Goal: Transaction & Acquisition: Obtain resource

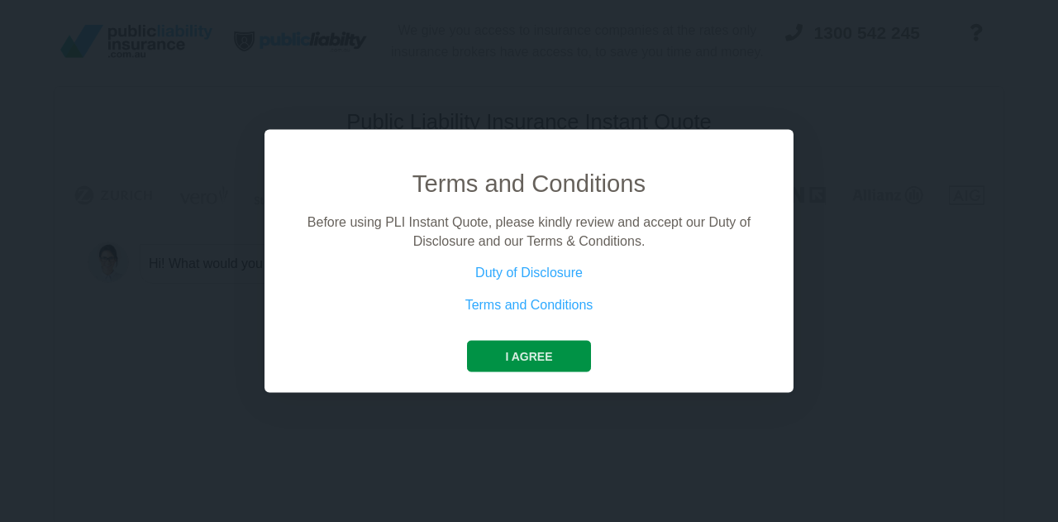
click at [536, 354] on button "I agree" at bounding box center [528, 356] width 123 height 31
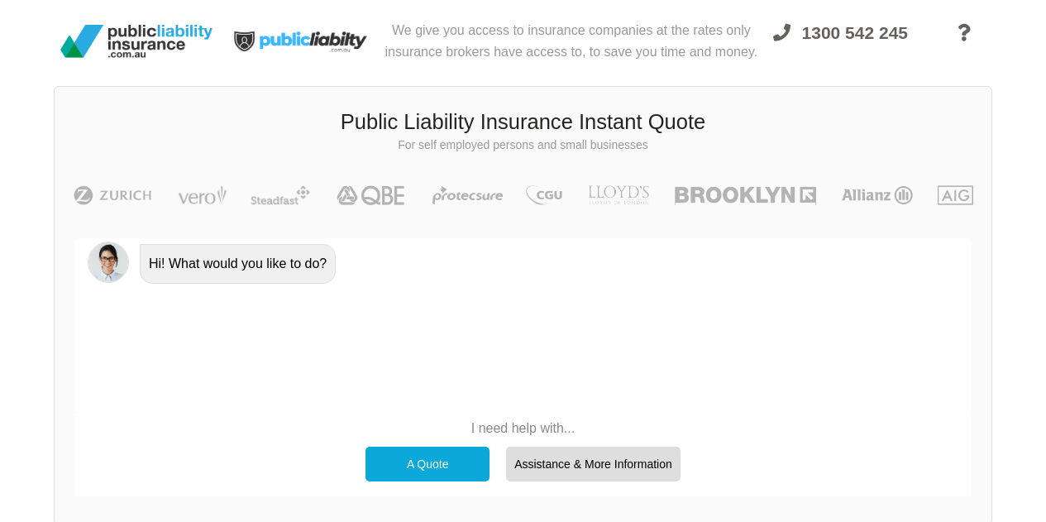
scroll to position [83, 0]
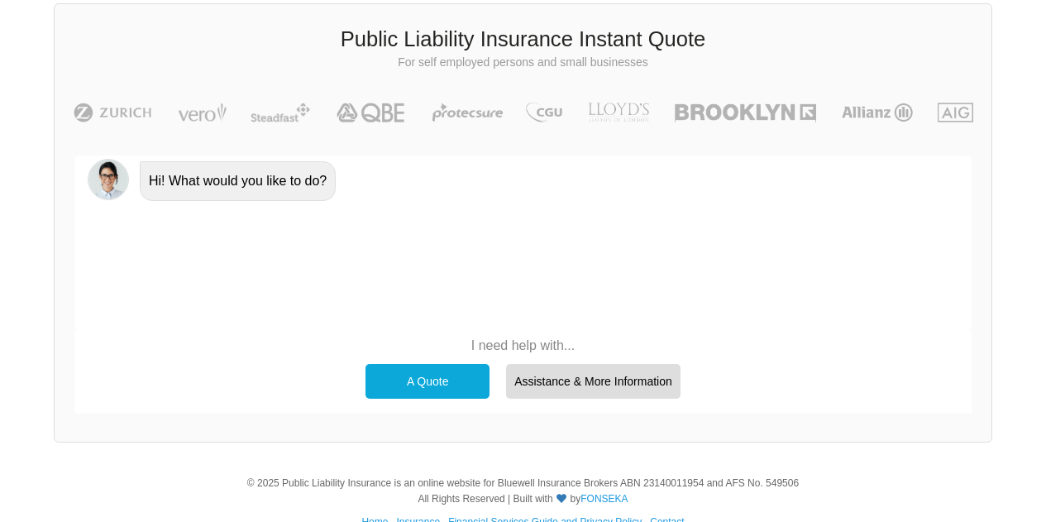
click at [550, 354] on p "I need help with..." at bounding box center [523, 345] width 332 height 18
click at [550, 342] on p "I need help with..." at bounding box center [523, 345] width 332 height 18
click at [405, 373] on div "A Quote" at bounding box center [427, 381] width 124 height 35
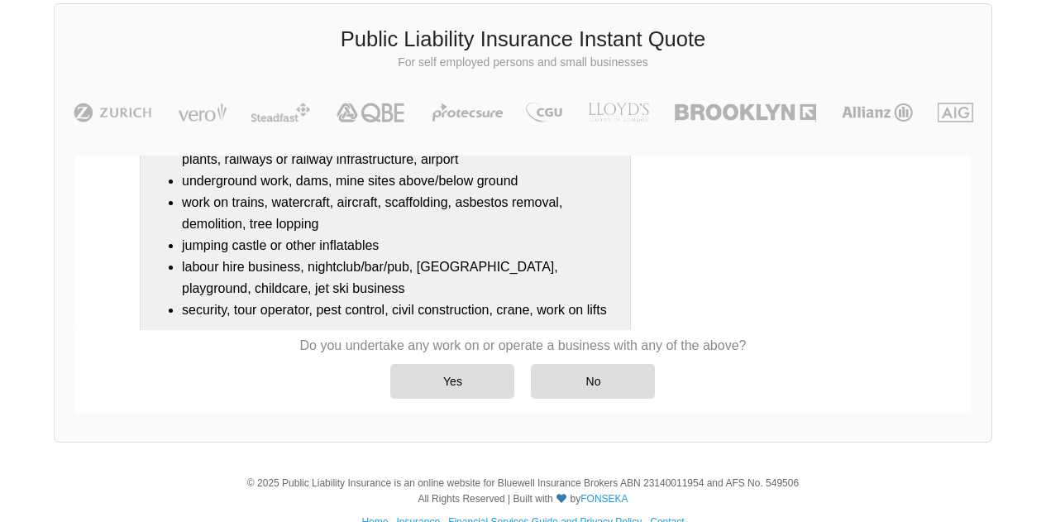
scroll to position [261, 0]
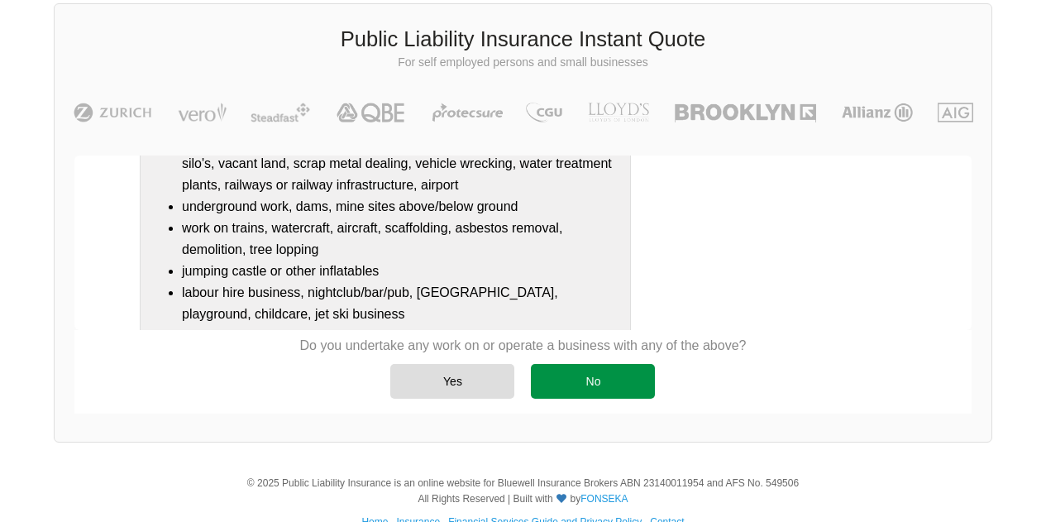
click at [580, 384] on div "No" at bounding box center [593, 381] width 124 height 35
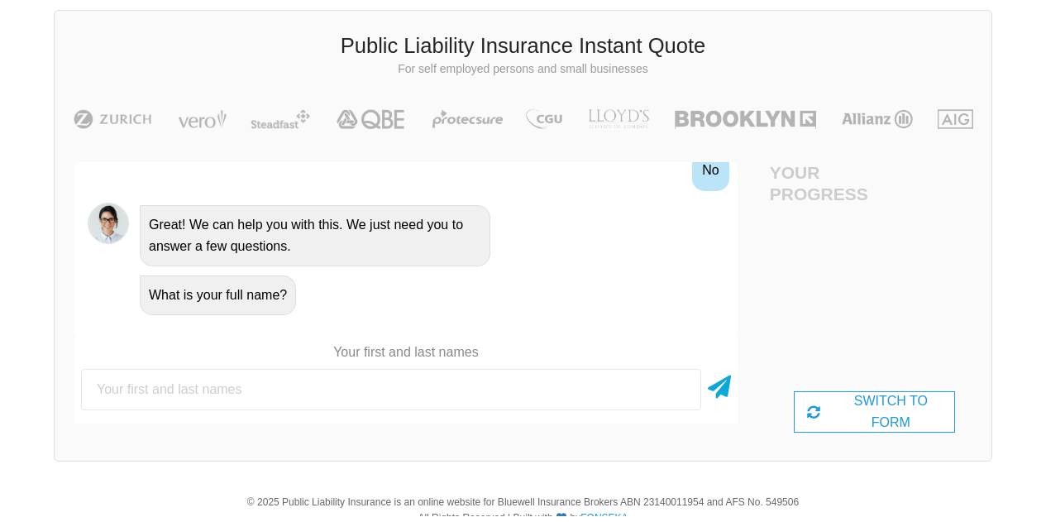
scroll to position [83, 0]
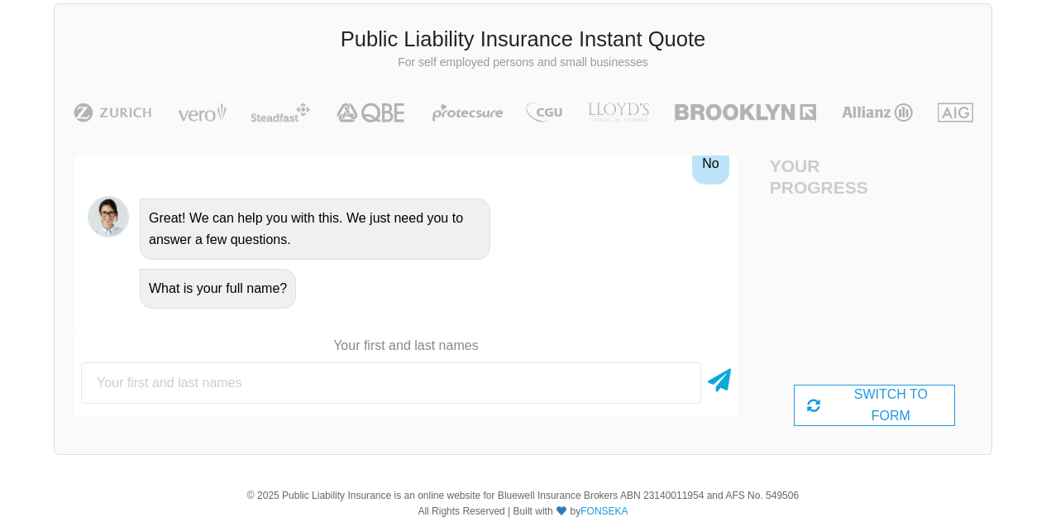
click at [359, 377] on input "text" at bounding box center [391, 382] width 620 height 41
type input "[PERSON_NAME]"
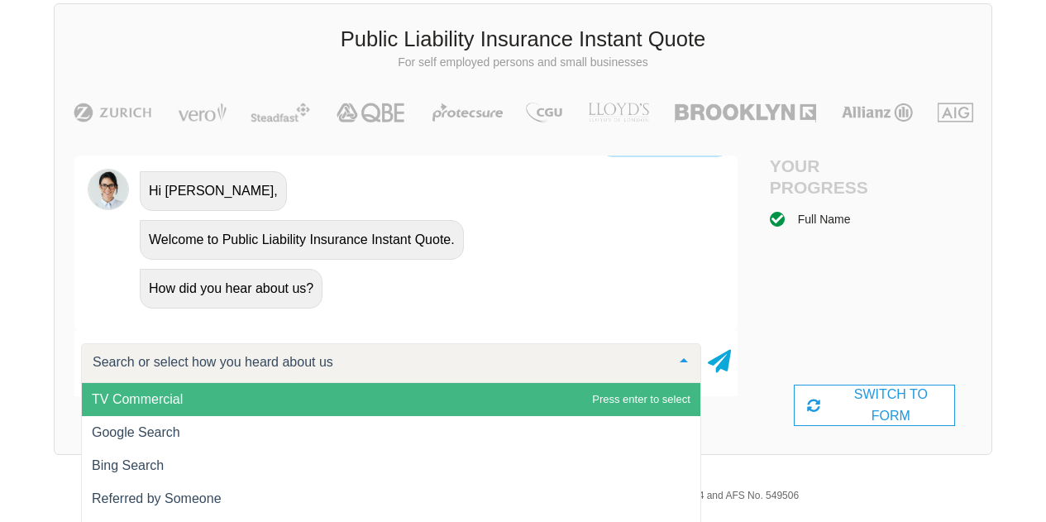
scroll to position [126, 0]
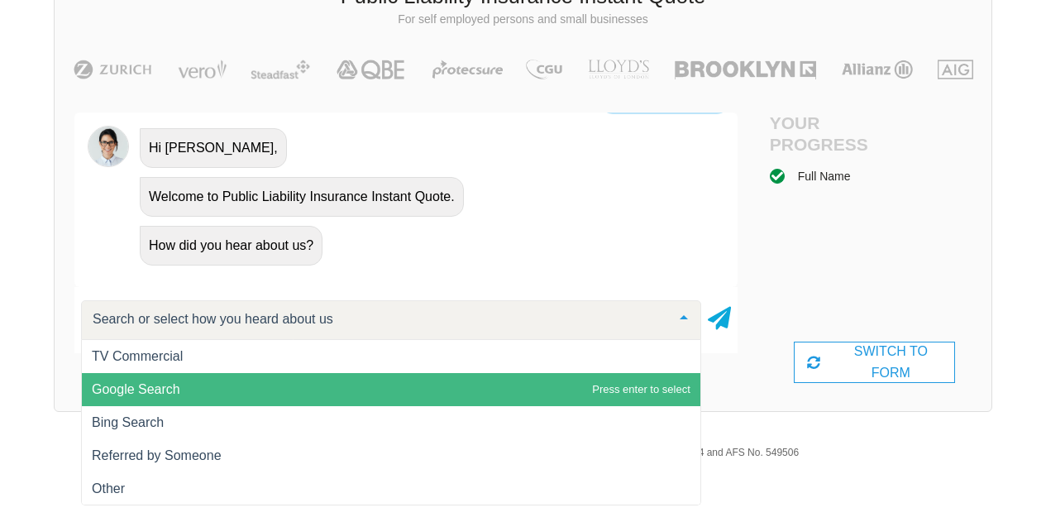
click at [178, 402] on span "Google Search" at bounding box center [391, 389] width 618 height 33
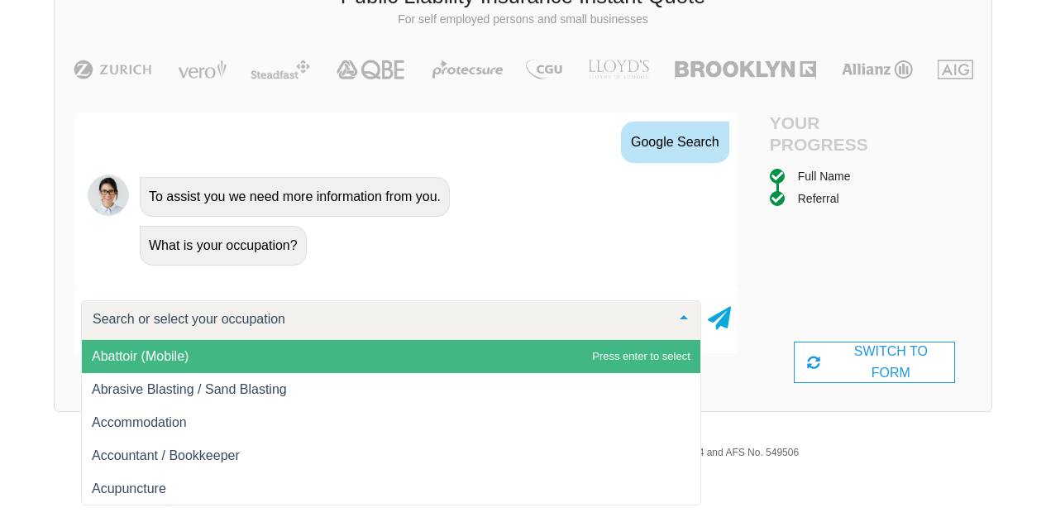
click at [565, 316] on input "text" at bounding box center [377, 319] width 579 height 17
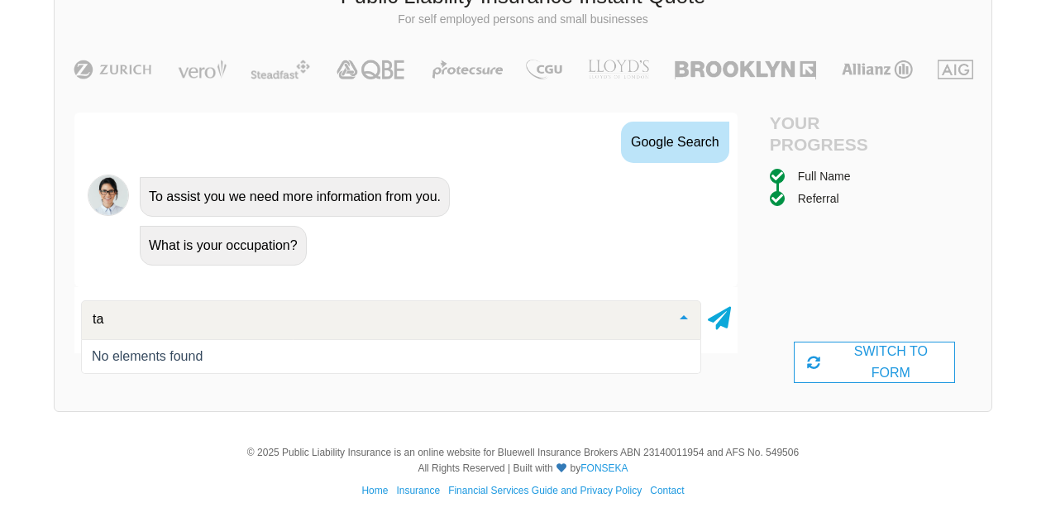
type input "t"
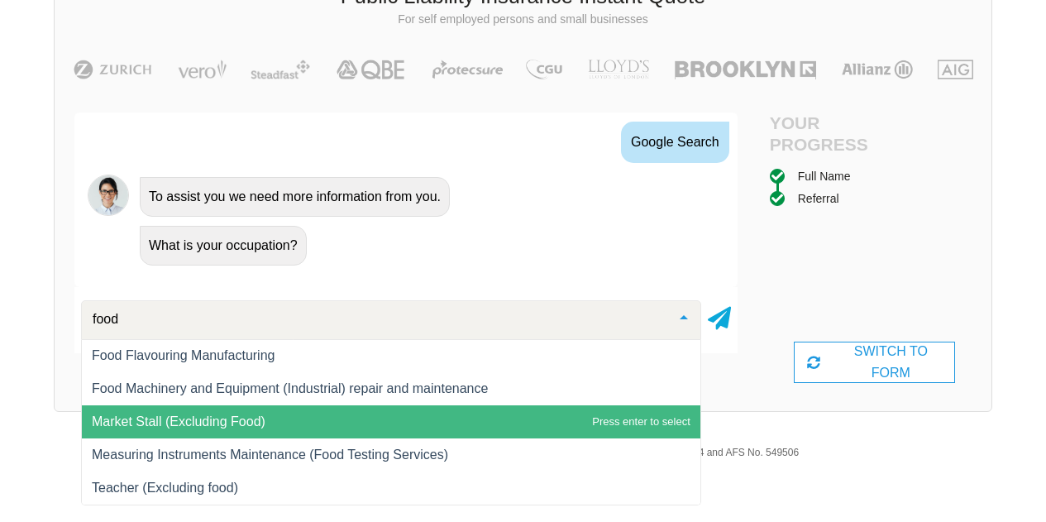
scroll to position [0, 0]
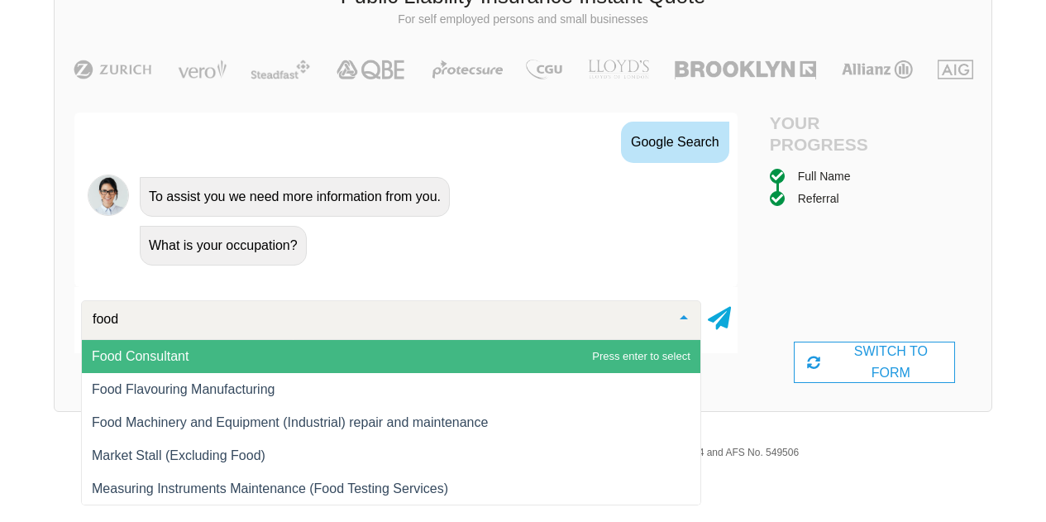
drag, startPoint x: 269, startPoint y: 324, endPoint x: 11, endPoint y: 305, distance: 258.6
click at [11, 305] on div "We give you access to insurance companies at the rates only insurance brokers h…" at bounding box center [523, 151] width 1046 height 554
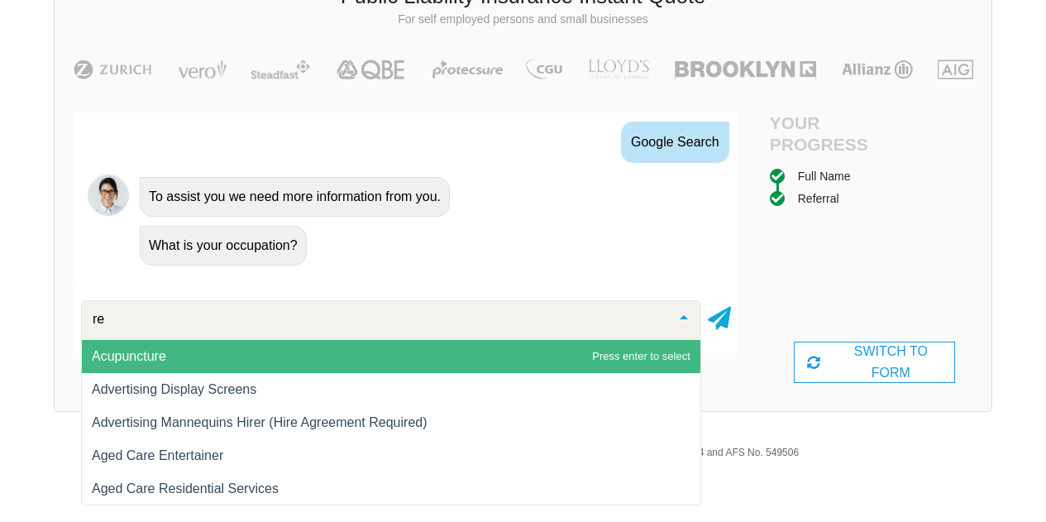
type input "r"
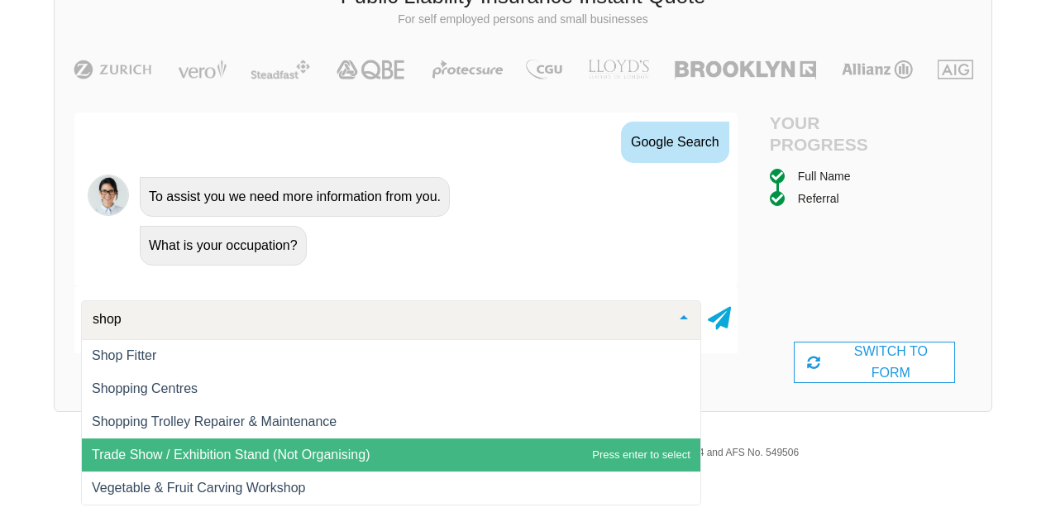
scroll to position [365, 0]
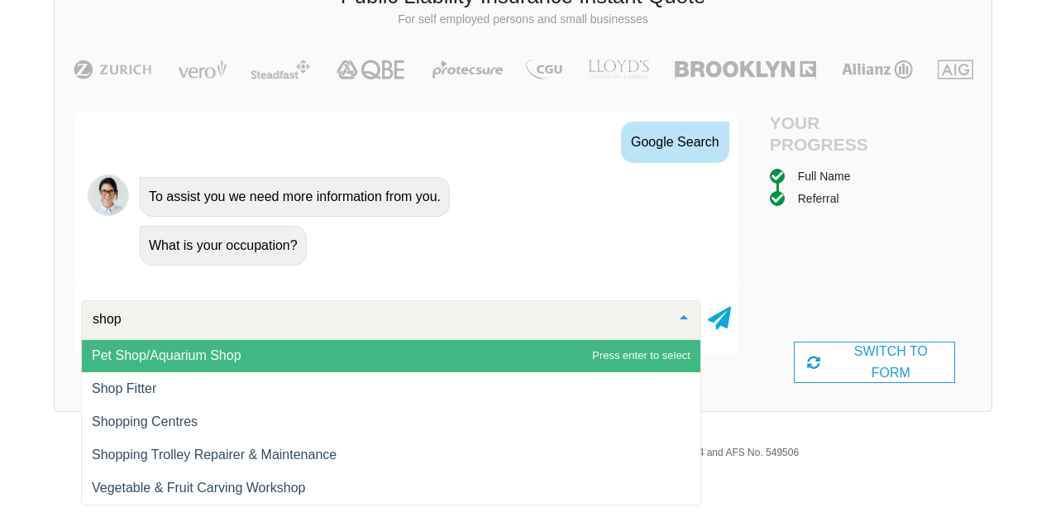
drag, startPoint x: 179, startPoint y: 321, endPoint x: 46, endPoint y: 317, distance: 132.3
click at [58, 317] on div "Awesome! 100% Just a final check that all your details are correct. Your Summar…" at bounding box center [406, 247] width 703 height 309
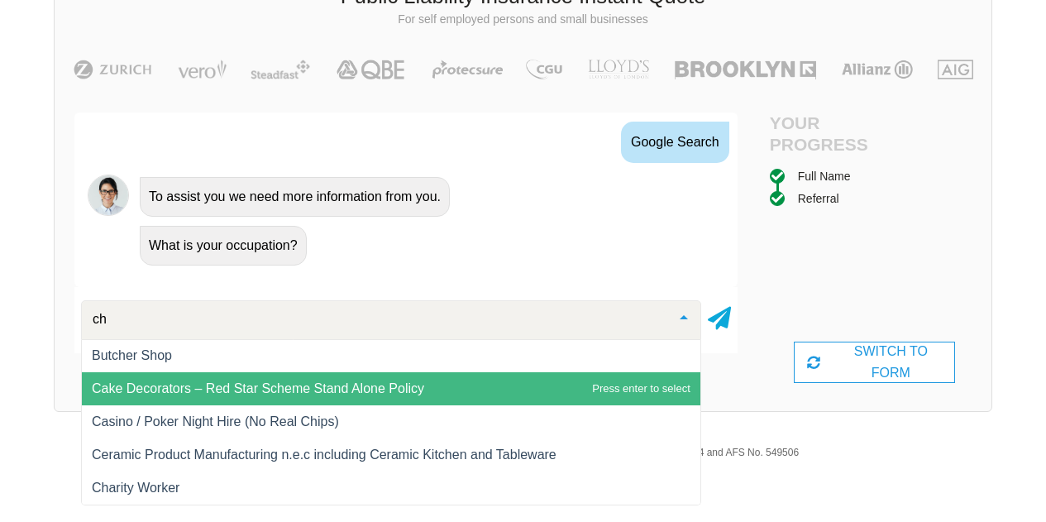
type input "c"
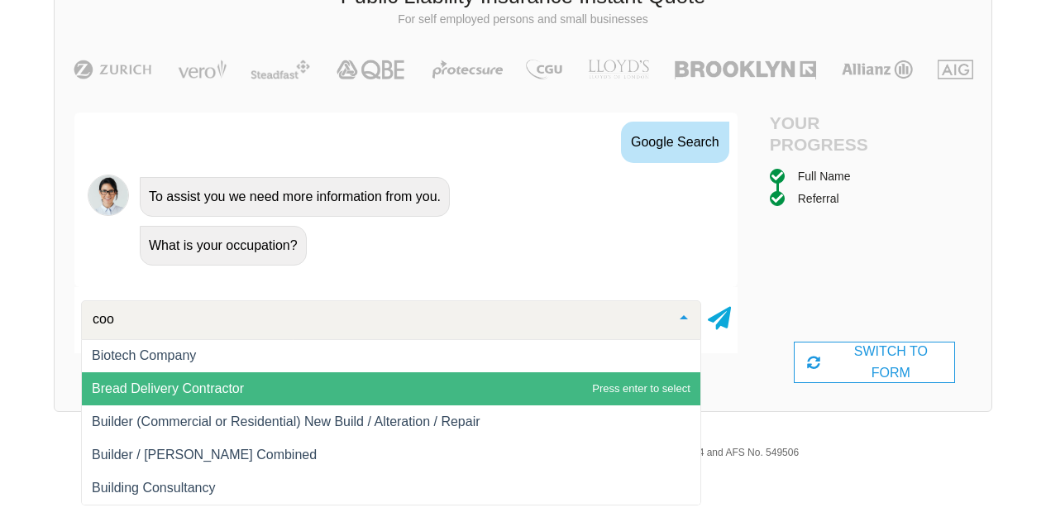
scroll to position [67, 0]
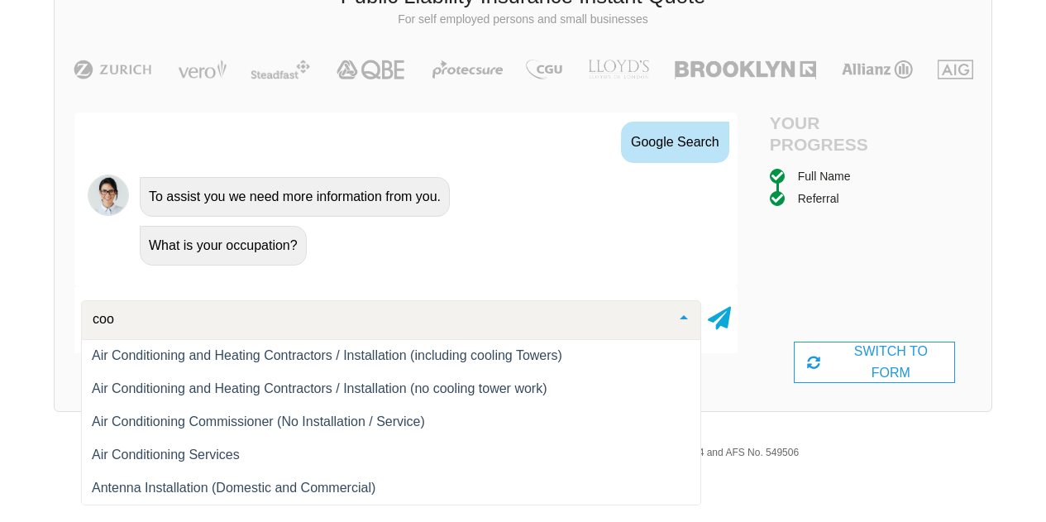
type input "cook"
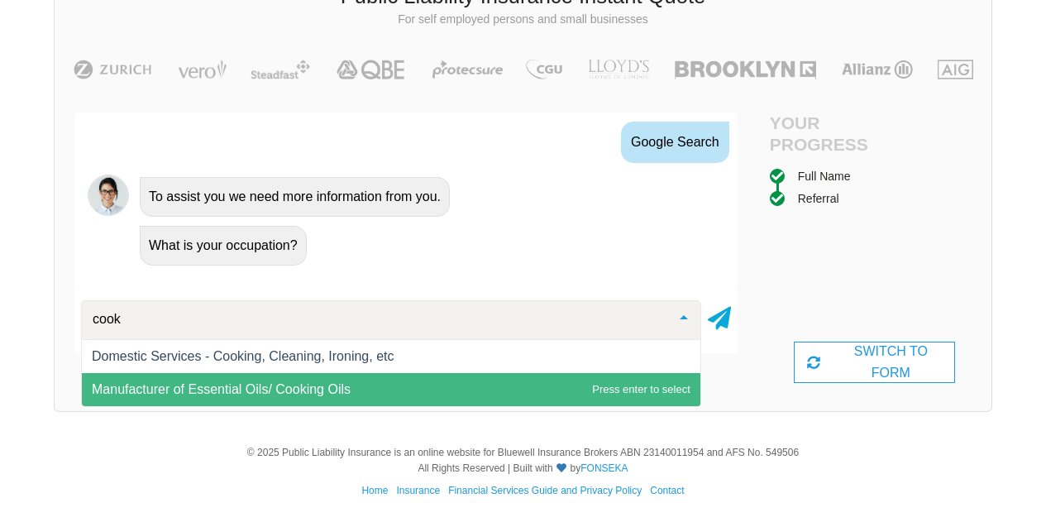
scroll to position [0, 0]
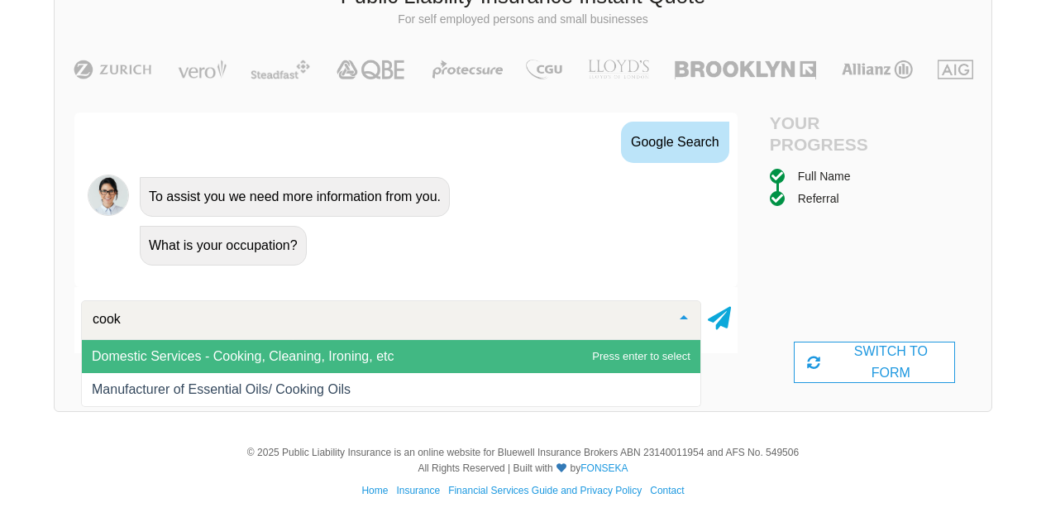
drag, startPoint x: 201, startPoint y: 316, endPoint x: 50, endPoint y: 298, distance: 151.6
click at [50, 298] on div "We give you access to insurance companies at the rates only insurance brokers h…" at bounding box center [523, 151] width 1046 height 554
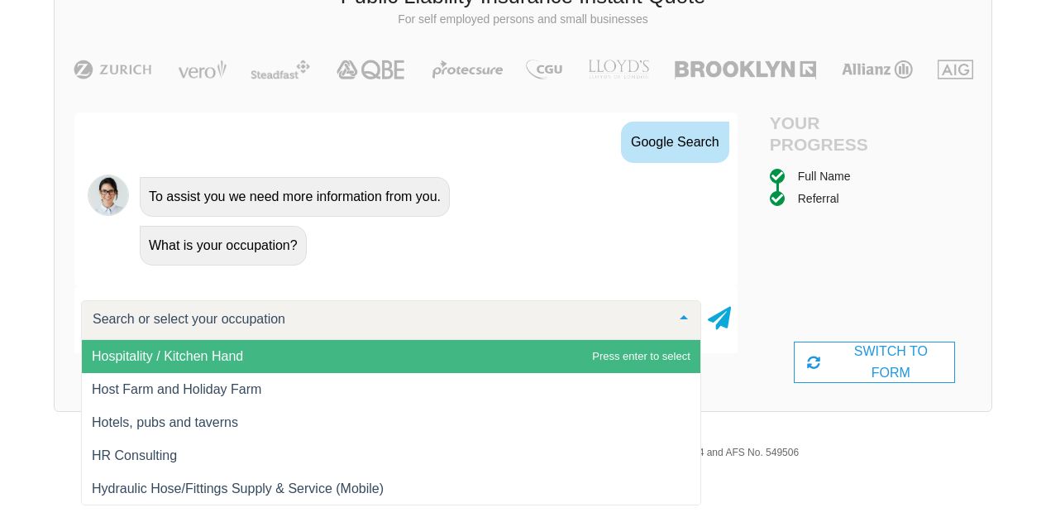
scroll to position [11161, 0]
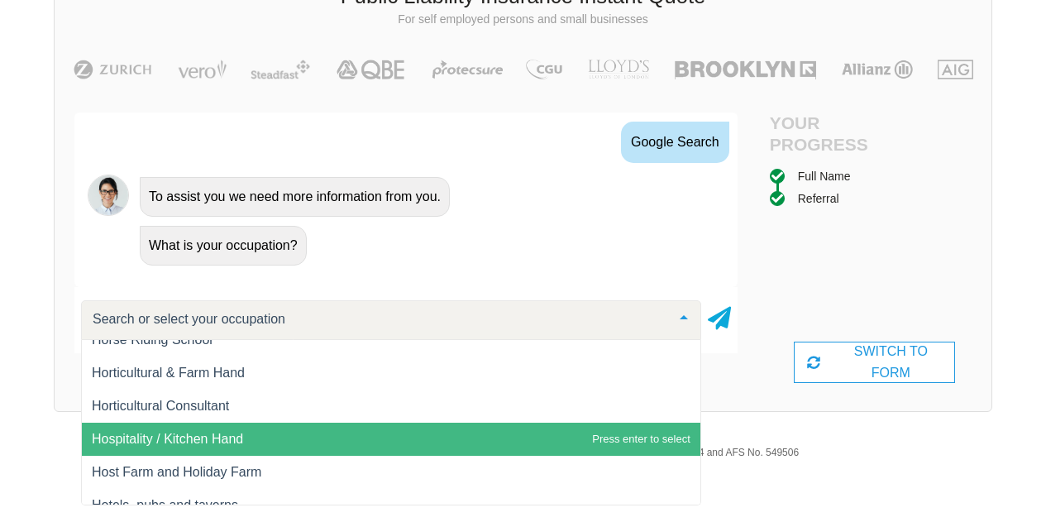
click at [302, 433] on span "Hospitality / Kitchen Hand" at bounding box center [391, 438] width 618 height 33
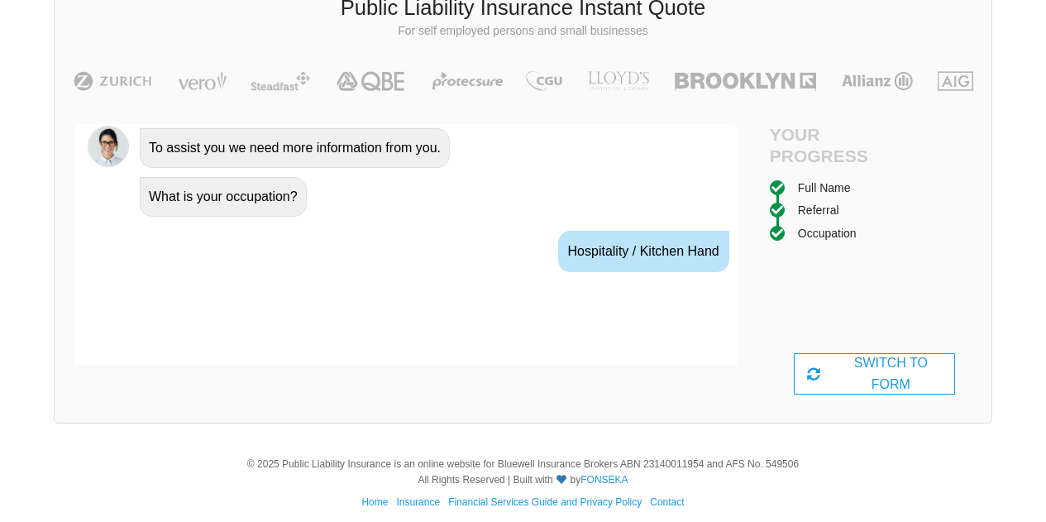
scroll to position [1108, 0]
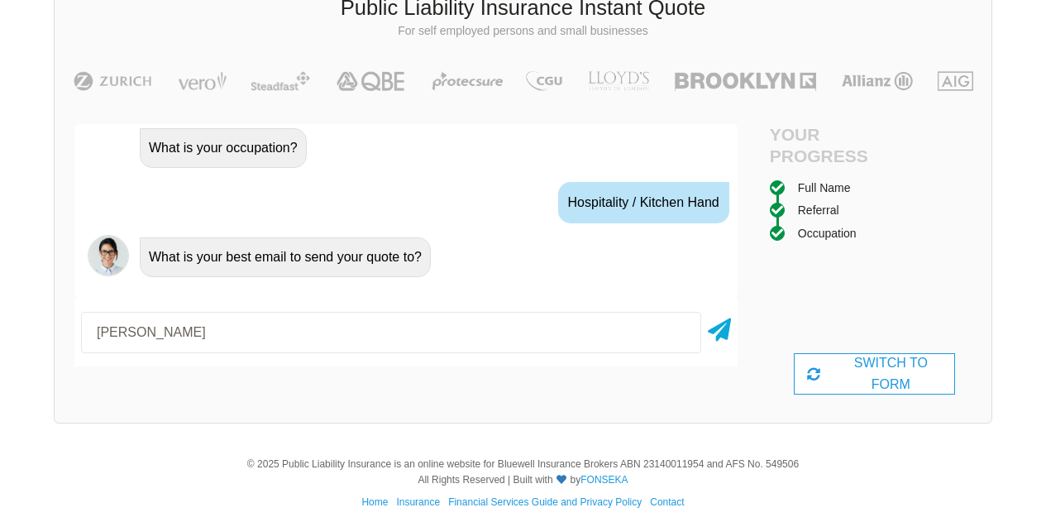
type input "[EMAIL_ADDRESS][DOMAIN_NAME]"
click at [708, 336] on icon at bounding box center [719, 327] width 23 height 30
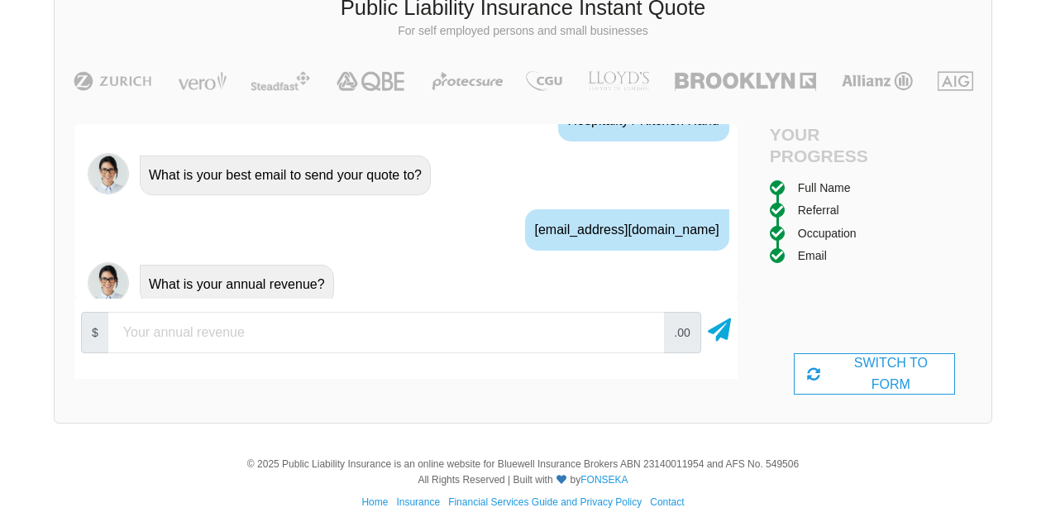
scroll to position [1217, 0]
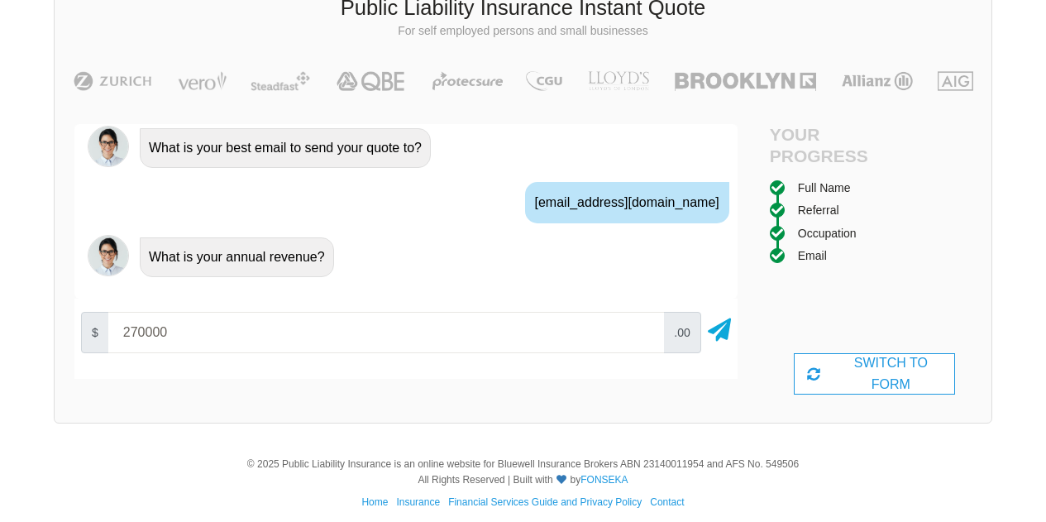
type input "270000"
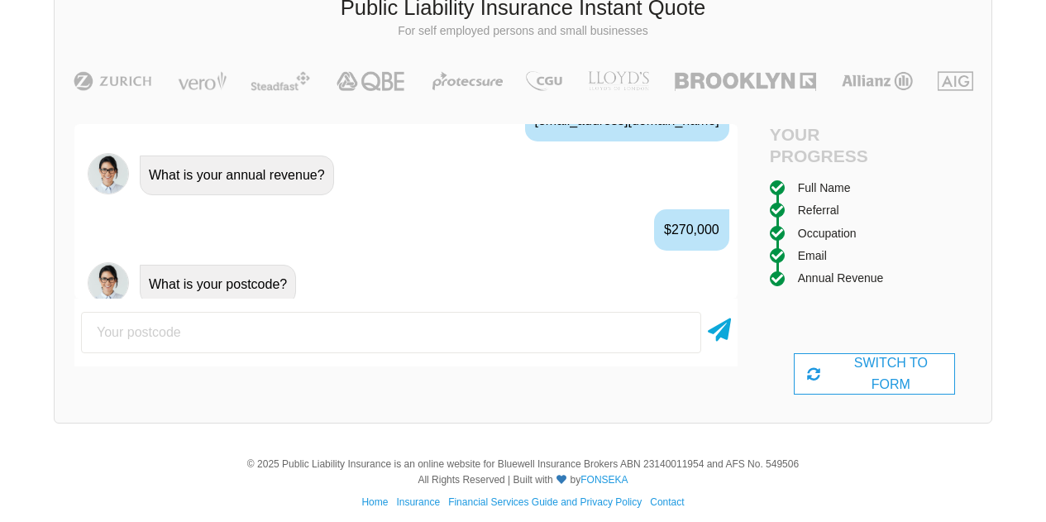
scroll to position [1326, 0]
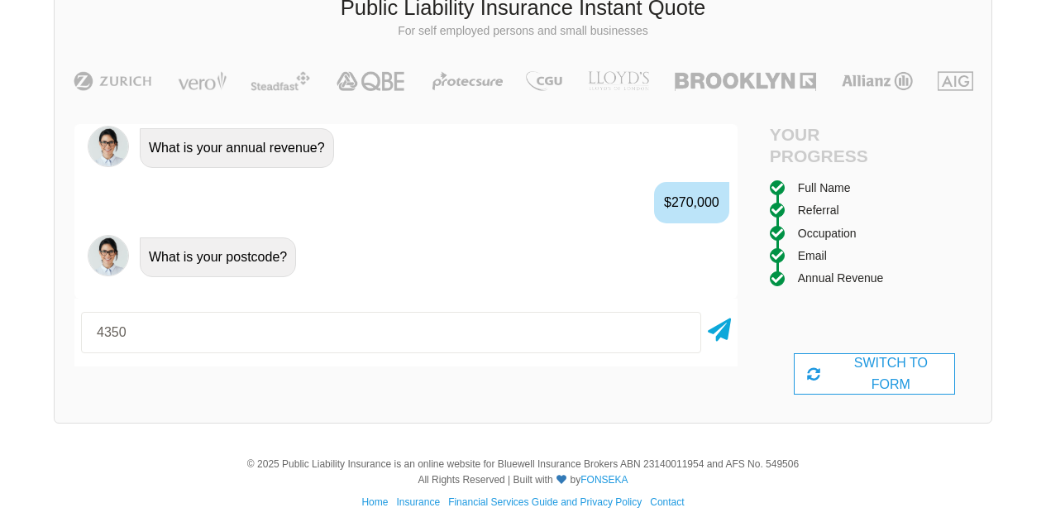
drag, startPoint x: 230, startPoint y: 327, endPoint x: 26, endPoint y: 314, distance: 204.6
click at [26, 314] on div "We give you access to insurance companies at the rates only insurance brokers h…" at bounding box center [523, 163] width 1046 height 554
type input "4350"
click at [718, 328] on icon at bounding box center [719, 327] width 23 height 30
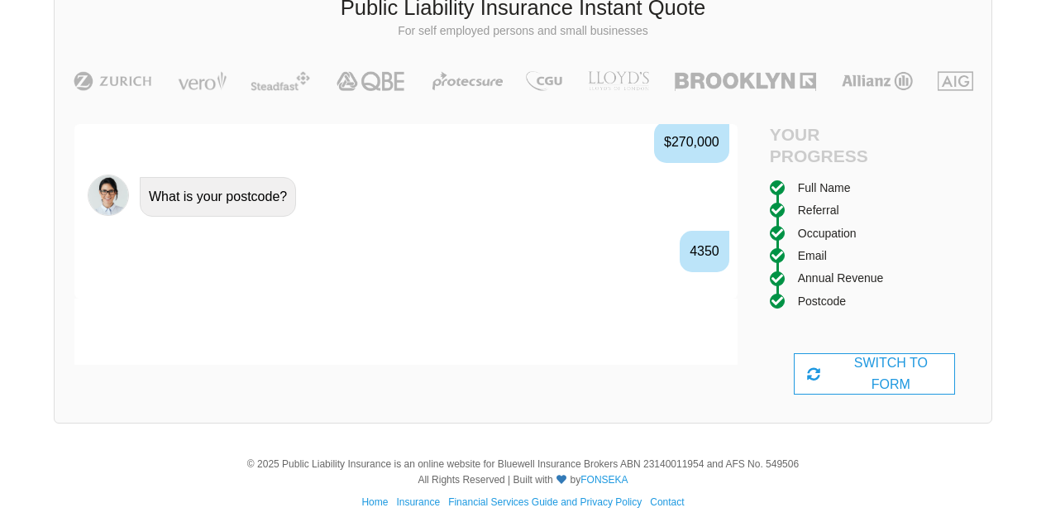
scroll to position [1435, 0]
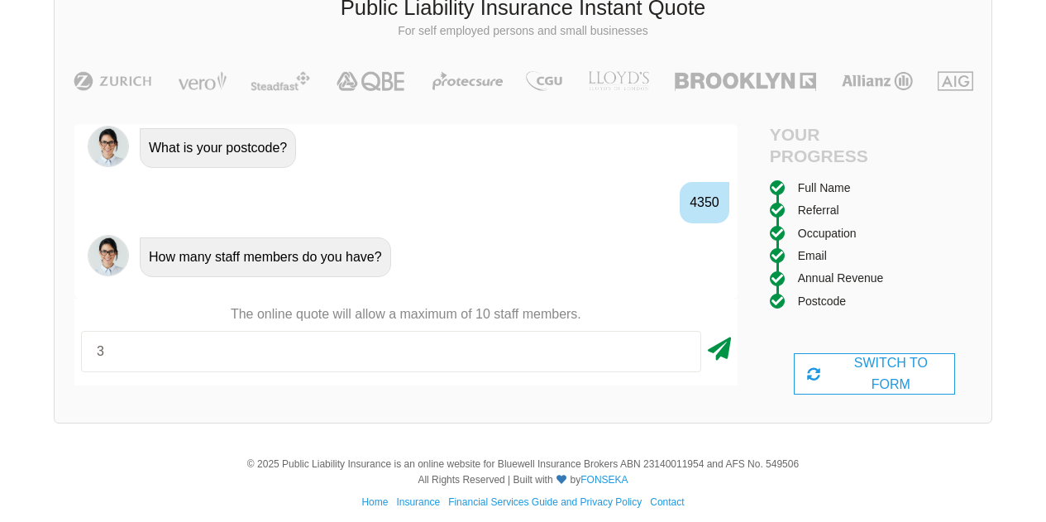
type input "3"
click at [726, 355] on icon at bounding box center [719, 346] width 23 height 30
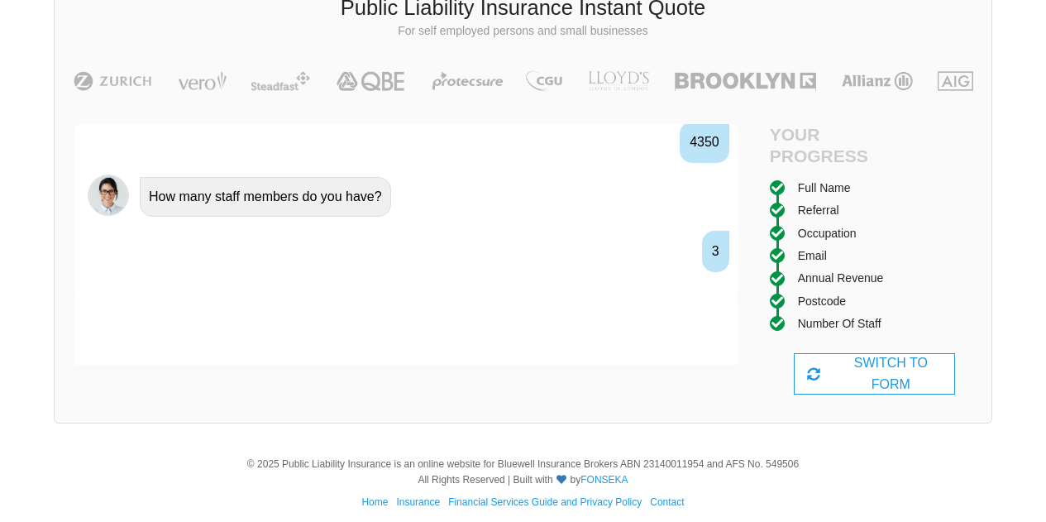
scroll to position [1544, 0]
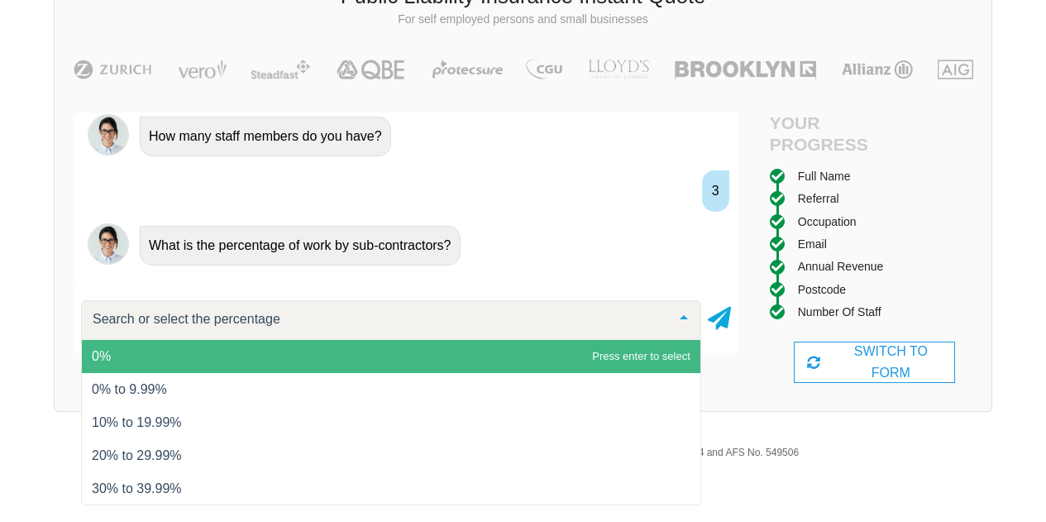
click at [407, 347] on span "0%" at bounding box center [391, 356] width 618 height 33
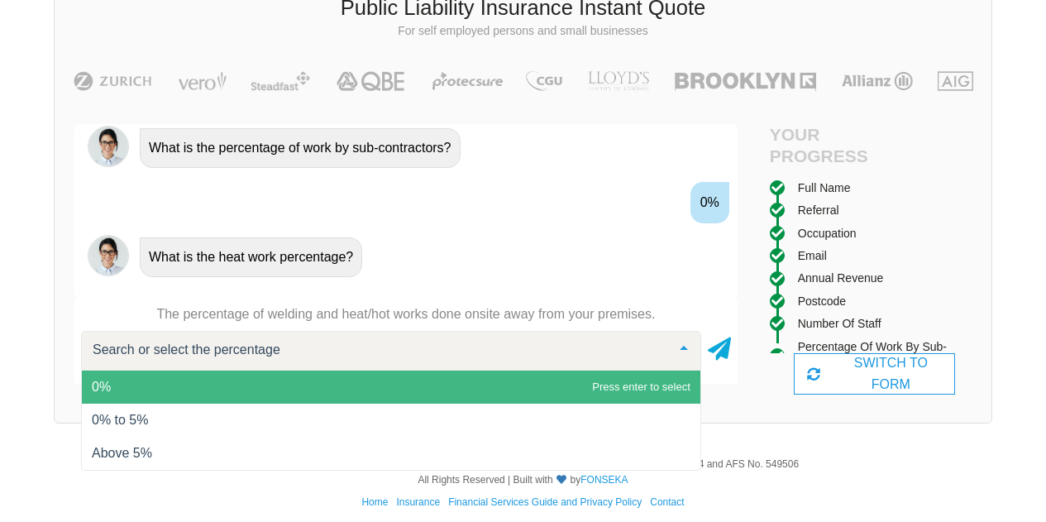
scroll to position [1653, 0]
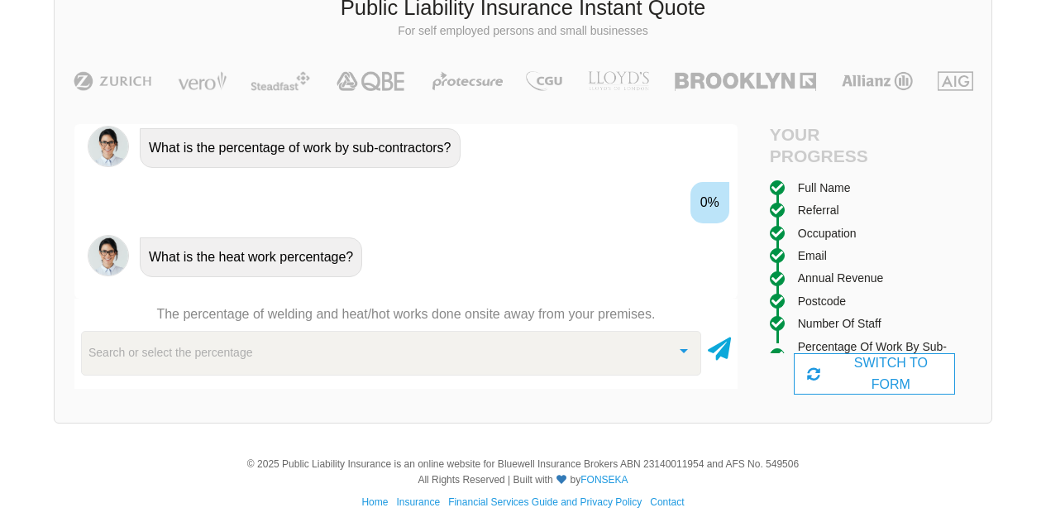
click at [584, 362] on div "Search or select the percentage" at bounding box center [391, 353] width 620 height 45
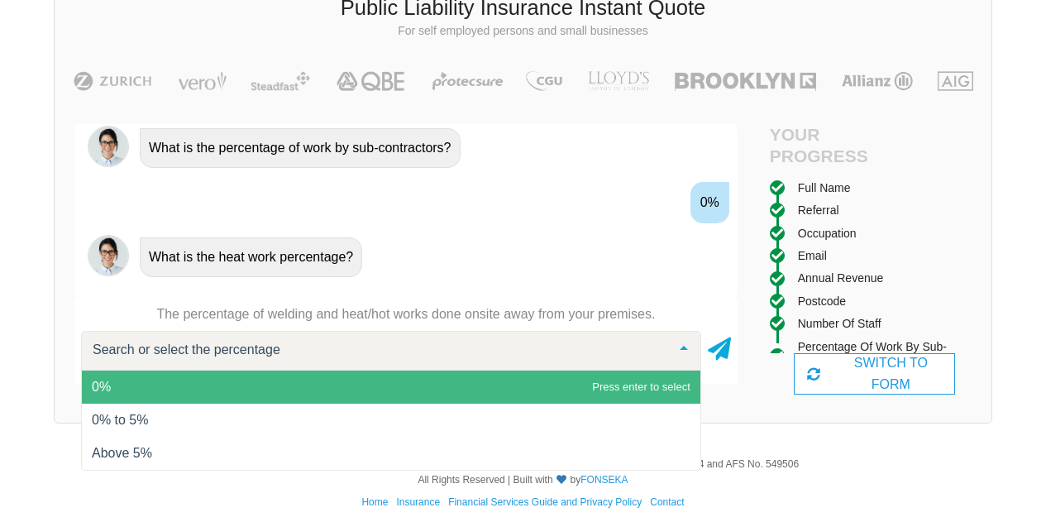
click at [522, 383] on span "0%" at bounding box center [391, 386] width 618 height 33
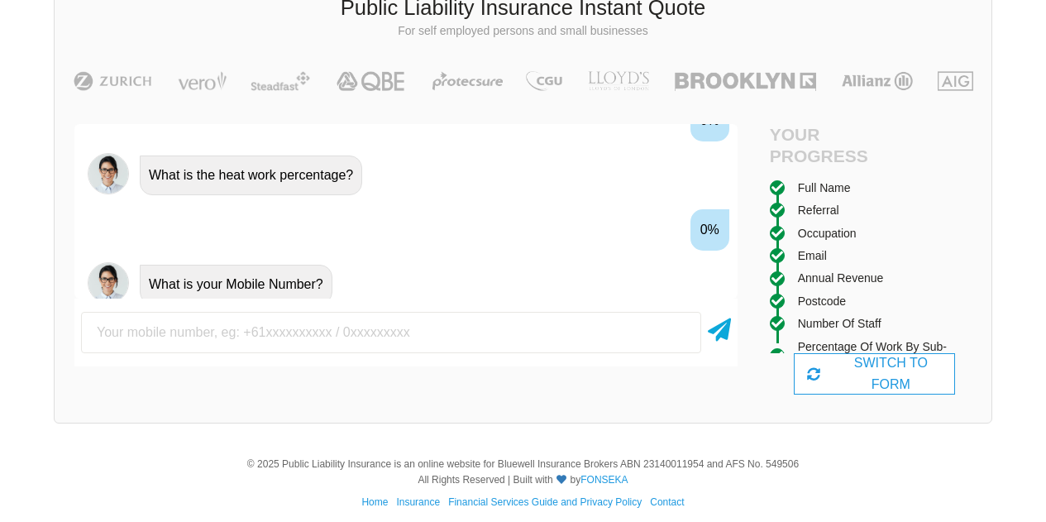
scroll to position [1763, 0]
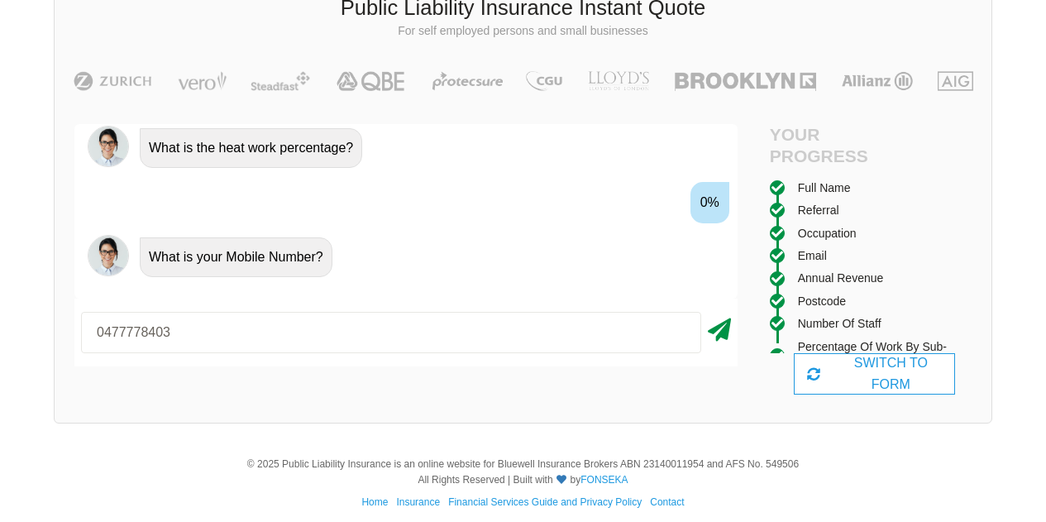
type input "0477778403"
click at [726, 325] on icon at bounding box center [719, 327] width 23 height 30
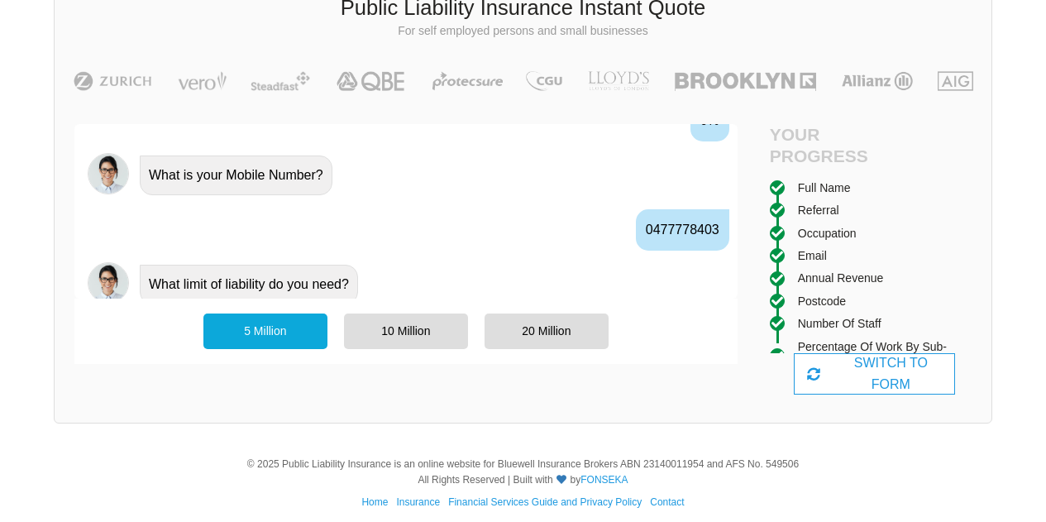
scroll to position [1872, 0]
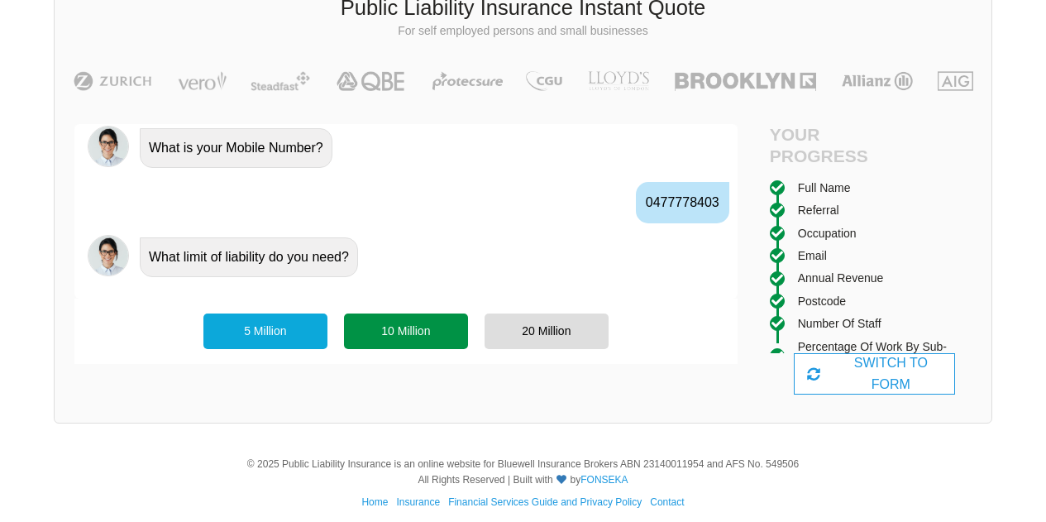
click at [454, 335] on div "10 Million" at bounding box center [406, 330] width 124 height 35
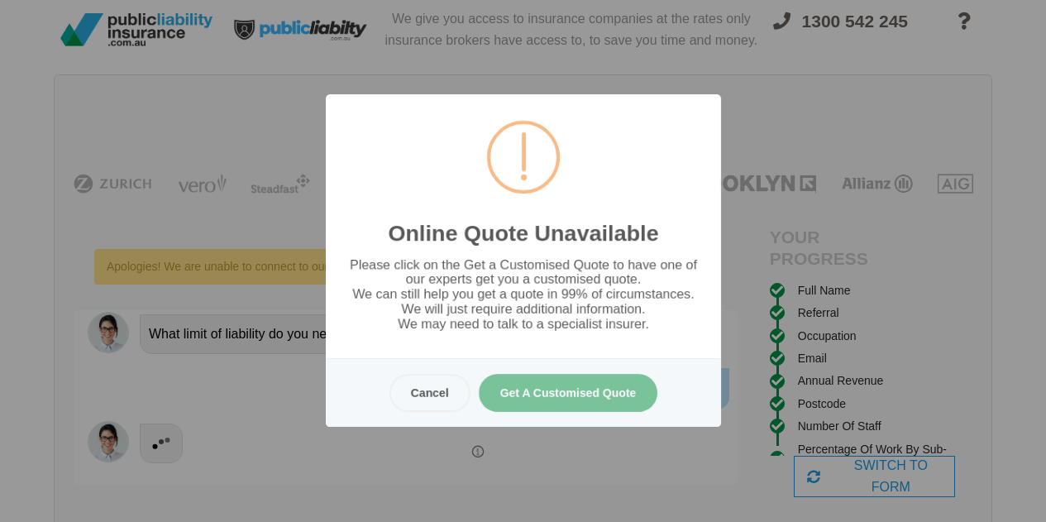
scroll to position [0, 0]
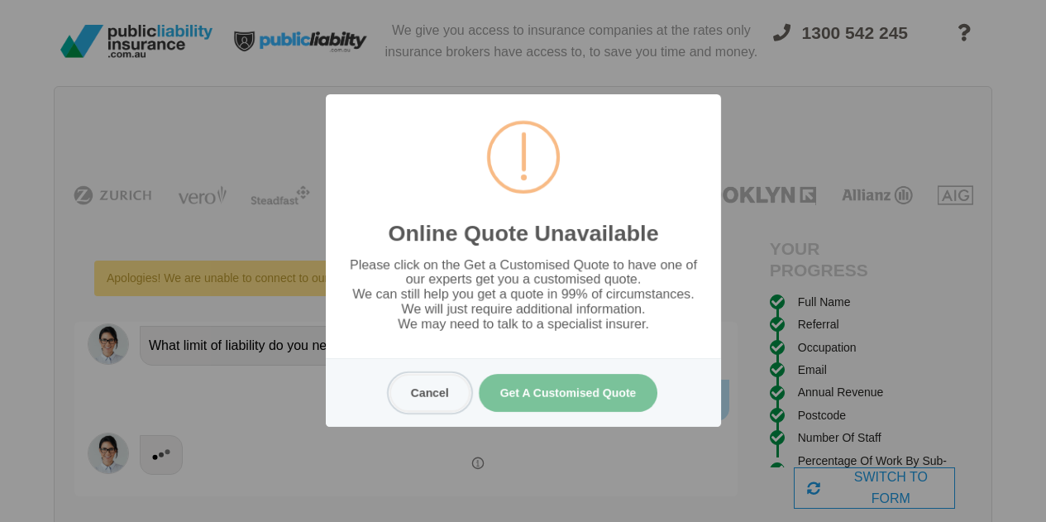
click at [435, 401] on button "Cancel" at bounding box center [429, 393] width 81 height 38
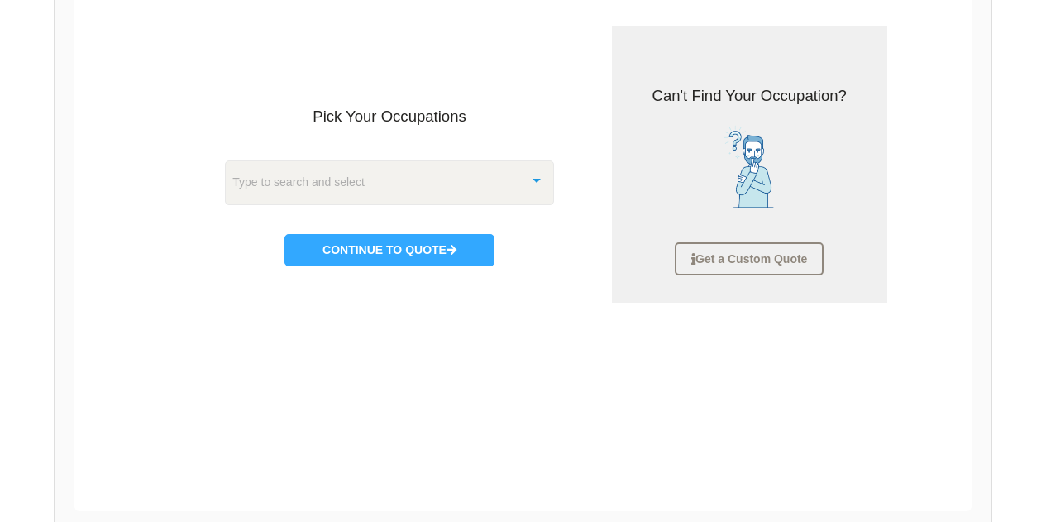
scroll to position [250, 0]
